Goal: Find specific page/section

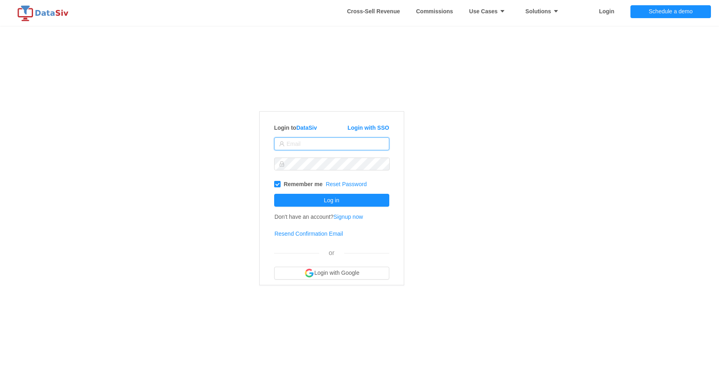
click at [328, 144] on input "text" at bounding box center [331, 143] width 115 height 13
type input "[PERSON_NAME][EMAIL_ADDRESS][PERSON_NAME][DOMAIN_NAME]"
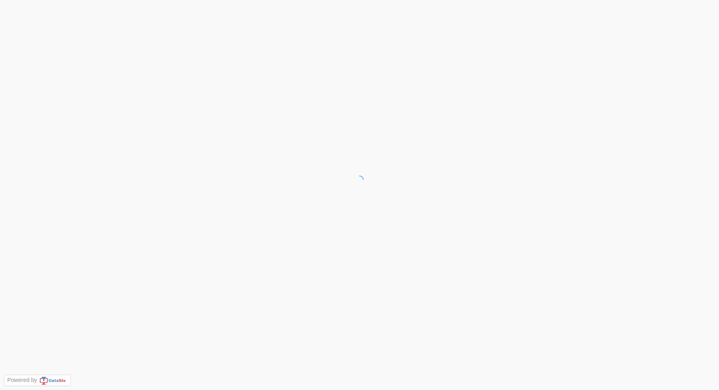
click at [337, 202] on main at bounding box center [359, 195] width 719 height 390
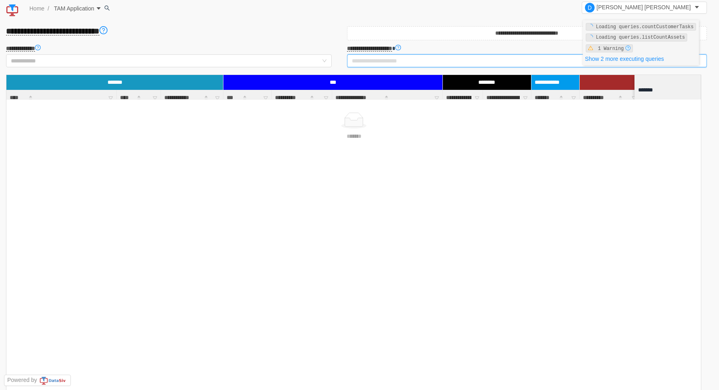
click at [414, 63] on input "text" at bounding box center [527, 60] width 360 height 13
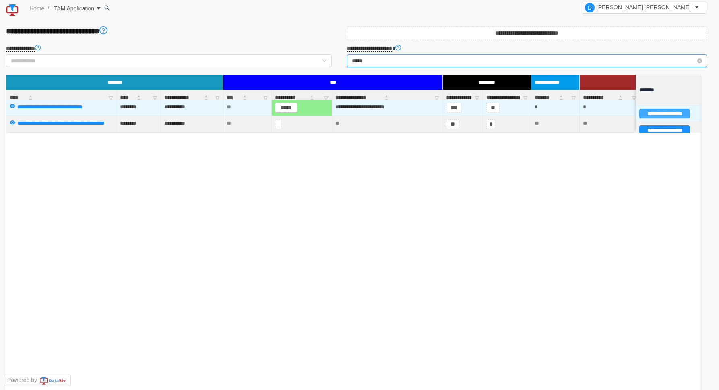
type input "*****"
click at [655, 113] on button "**********" at bounding box center [664, 114] width 51 height 10
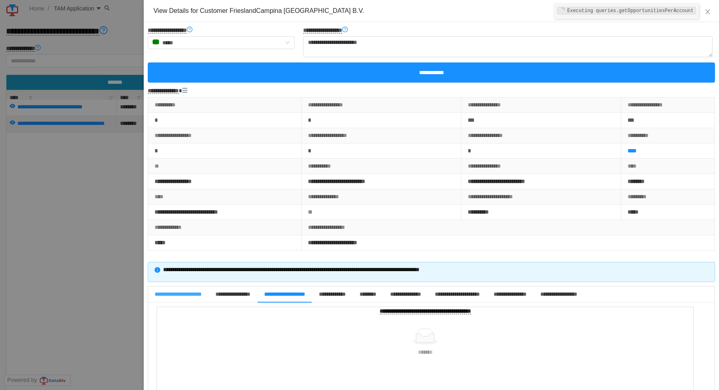
click at [188, 293] on span "**********" at bounding box center [178, 294] width 47 height 6
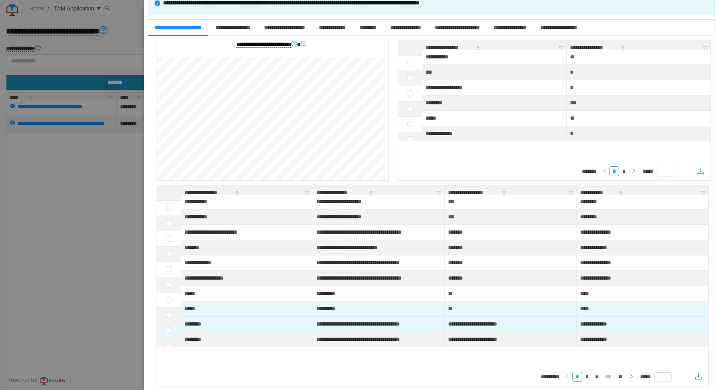
scroll to position [6, 0]
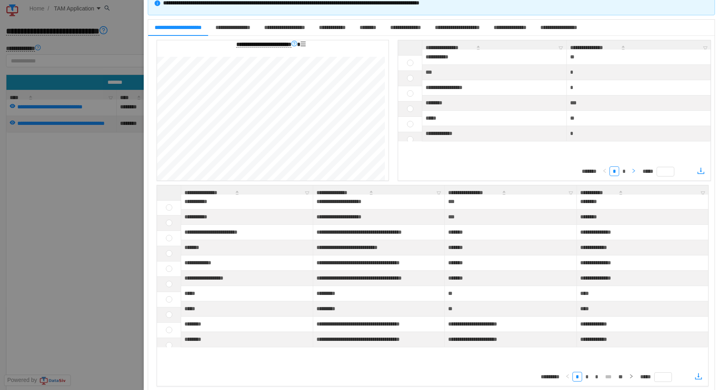
click at [633, 172] on icon "icon: right" at bounding box center [633, 170] width 5 height 5
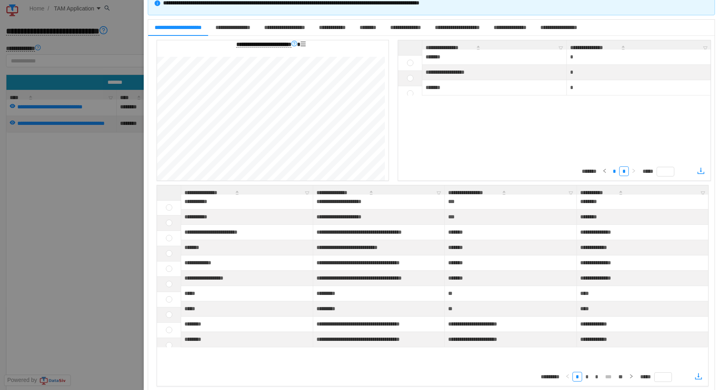
click at [615, 173] on link "*" at bounding box center [614, 171] width 9 height 9
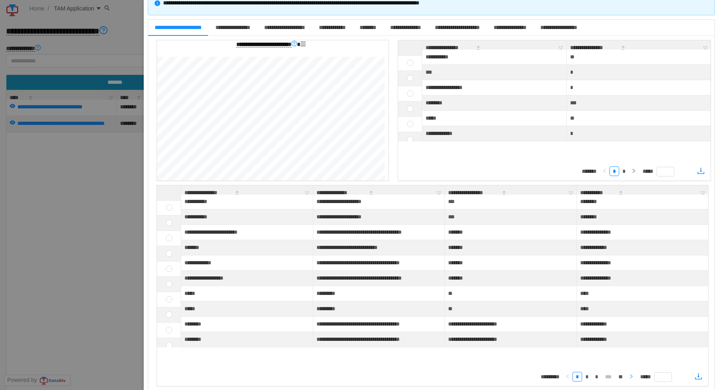
click at [631, 376] on icon "icon: right" at bounding box center [631, 375] width 5 height 5
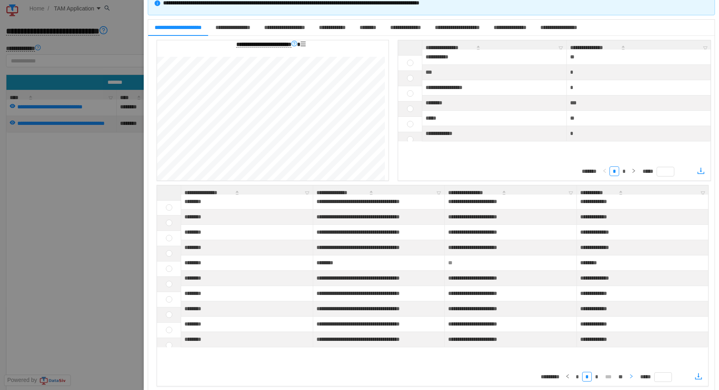
click at [631, 376] on icon "icon: right" at bounding box center [631, 375] width 5 height 5
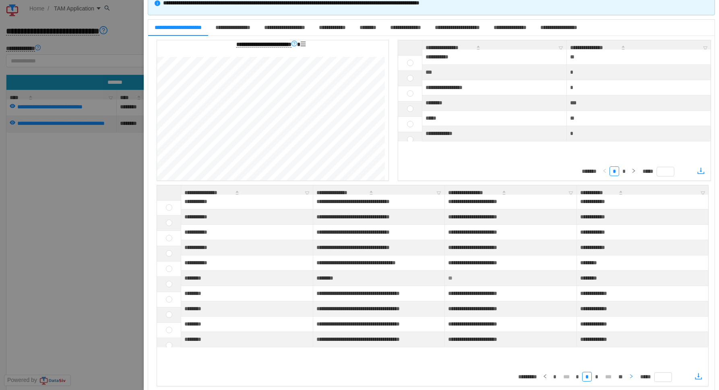
click at [631, 376] on icon "icon: right" at bounding box center [631, 375] width 5 height 5
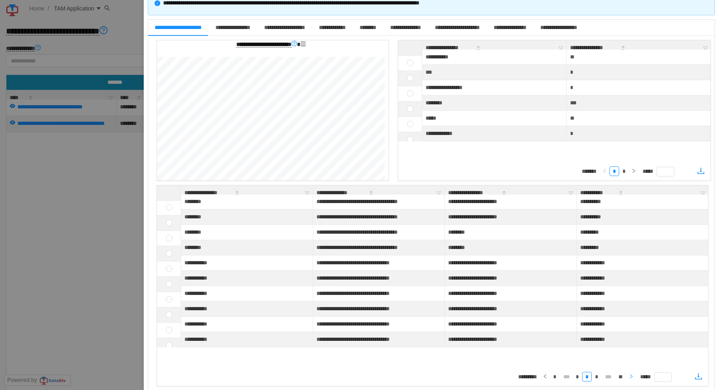
click at [631, 376] on icon "icon: right" at bounding box center [631, 375] width 5 height 5
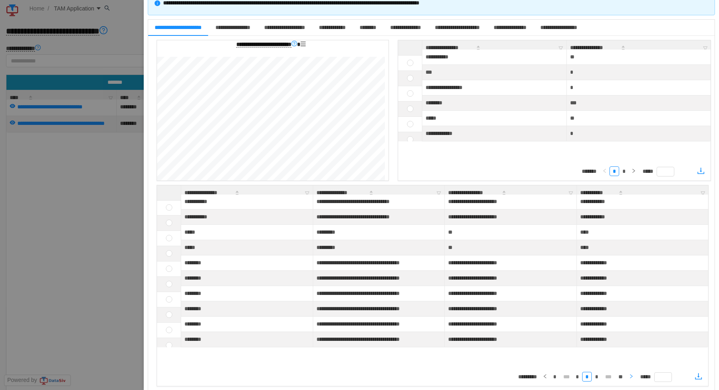
click at [631, 376] on icon "icon: right" at bounding box center [631, 375] width 5 height 5
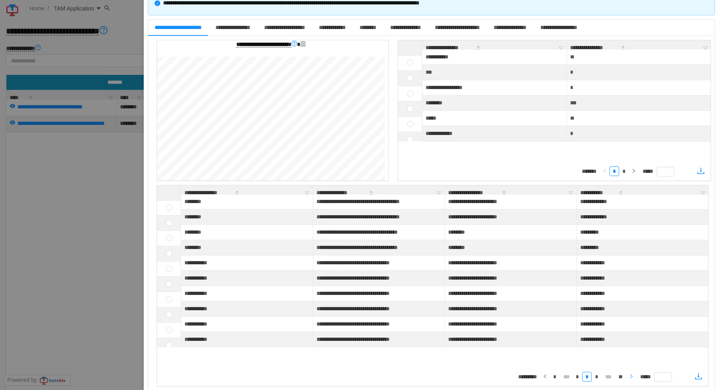
click at [631, 376] on icon "icon: right" at bounding box center [631, 375] width 5 height 5
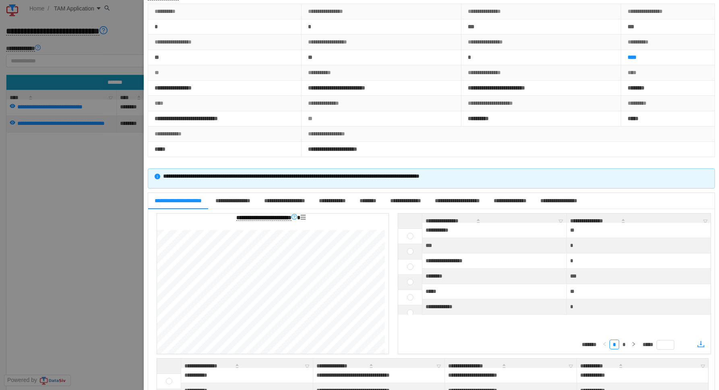
scroll to position [0, 0]
